Goal: Task Accomplishment & Management: Manage account settings

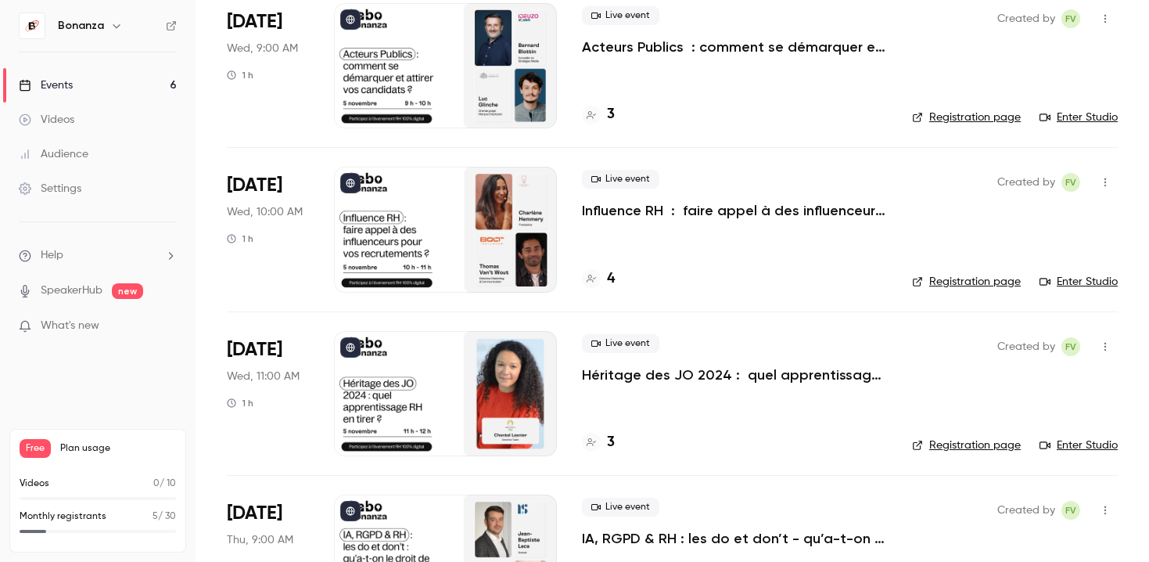
scroll to position [45, 0]
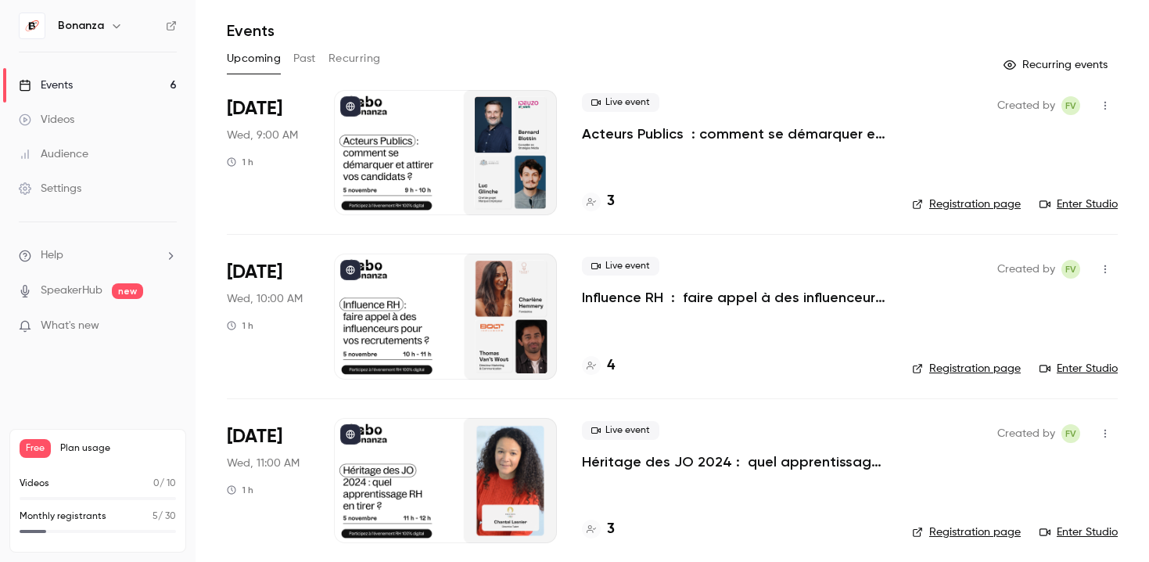
click at [753, 302] on p "Influence RH : faire appel à des influenceurs pour vos recrutements ?" at bounding box center [734, 297] width 305 height 19
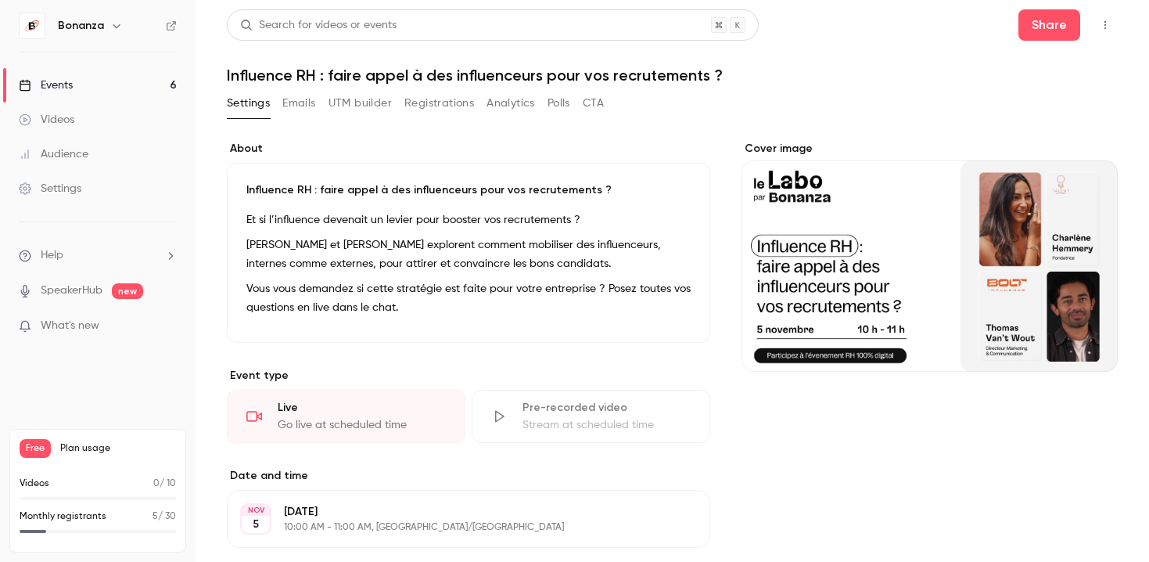
click at [428, 99] on button "Registrations" at bounding box center [439, 103] width 70 height 25
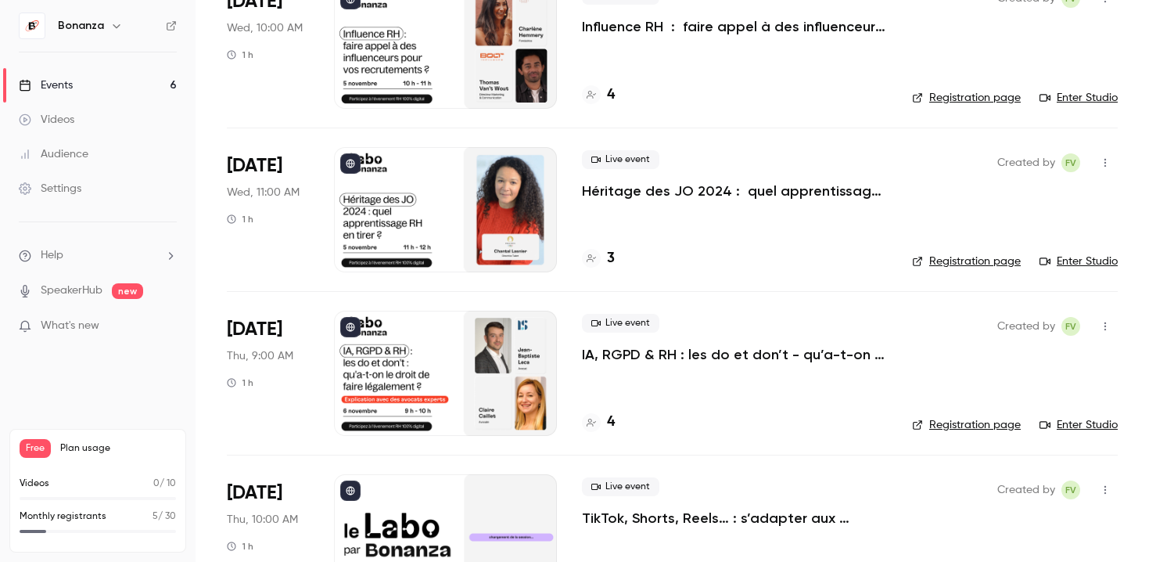
scroll to position [349, 0]
